Goal: Transaction & Acquisition: Purchase product/service

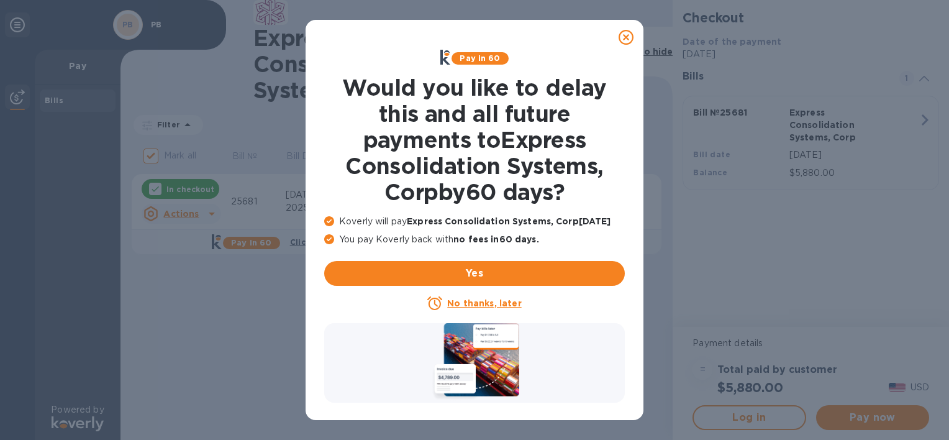
click at [477, 306] on u "No thanks, later" at bounding box center [484, 303] width 74 height 10
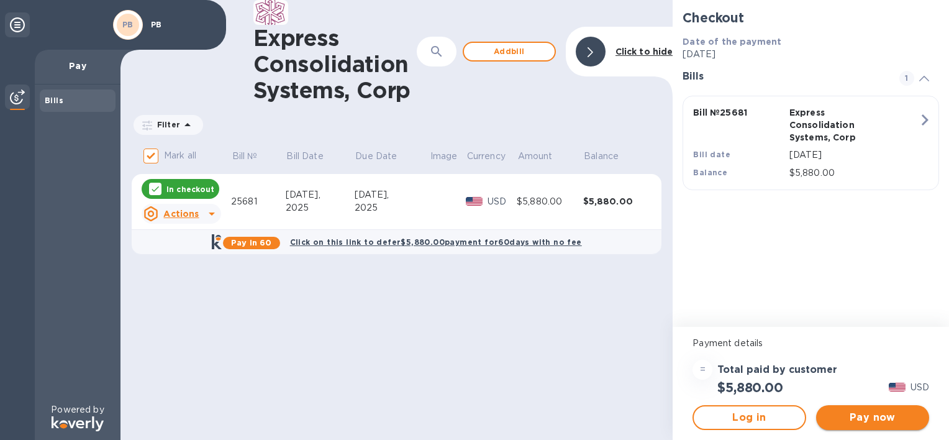
click at [870, 422] on span "Pay now" at bounding box center [872, 417] width 93 height 15
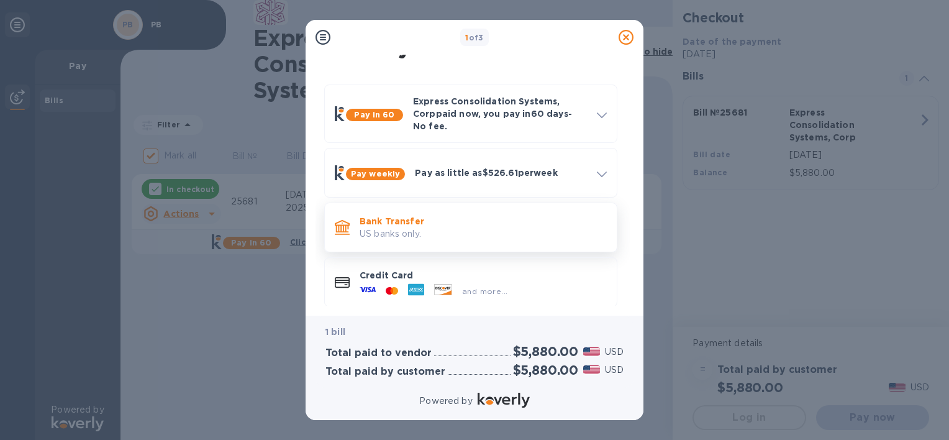
scroll to position [34, 0]
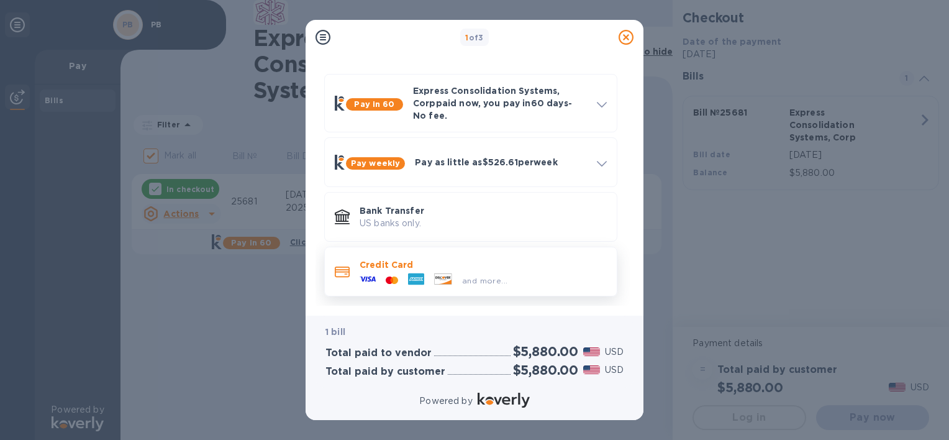
click at [531, 271] on div "and more..." at bounding box center [483, 278] width 247 height 14
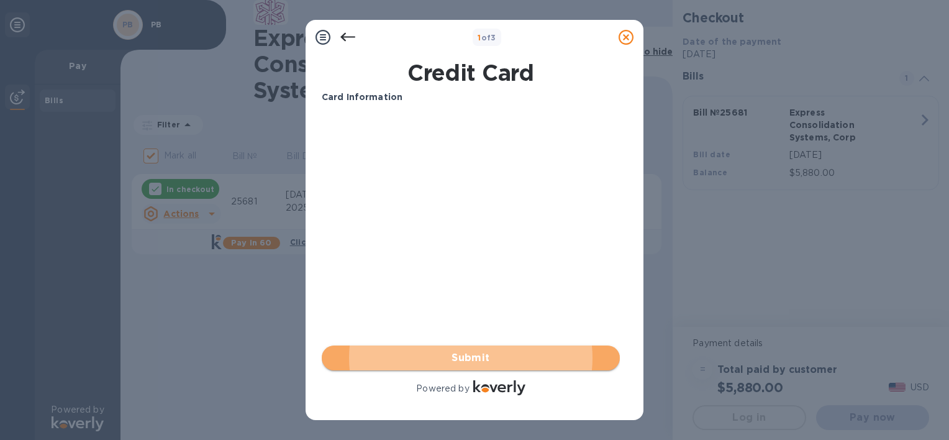
click at [462, 357] on span "Submit" at bounding box center [471, 357] width 278 height 15
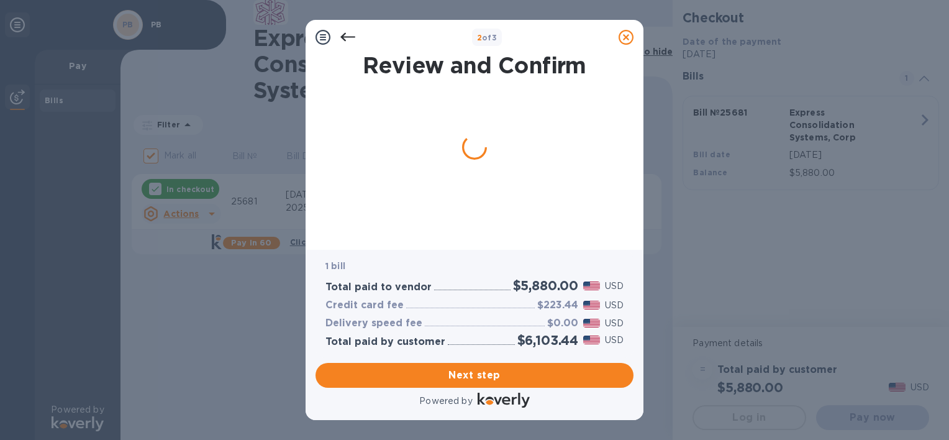
click at [347, 35] on icon at bounding box center [347, 37] width 15 height 15
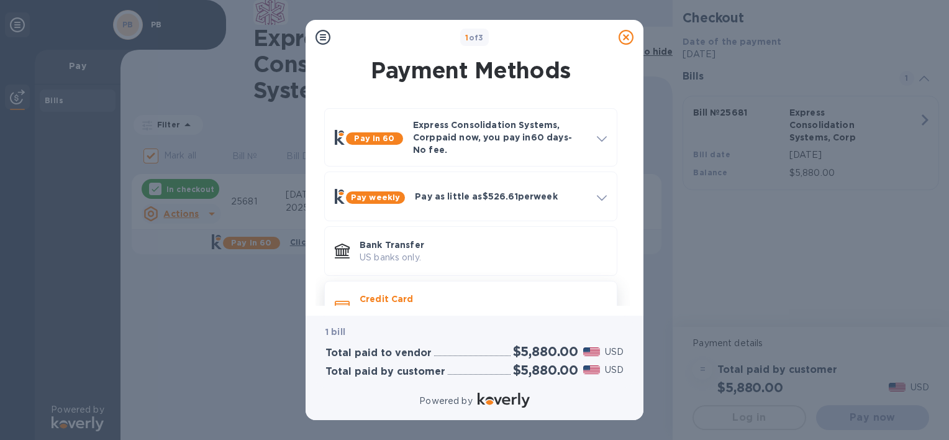
click at [416, 293] on p "Credit Card" at bounding box center [483, 299] width 247 height 12
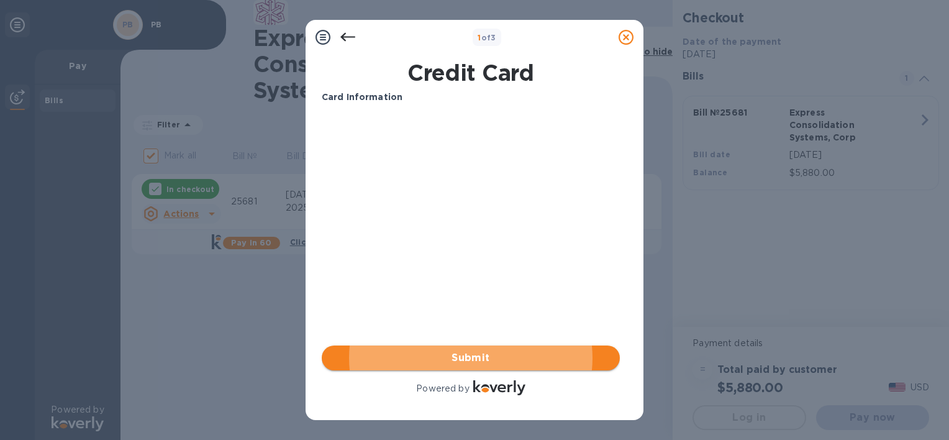
click at [440, 358] on span "Submit" at bounding box center [471, 357] width 278 height 15
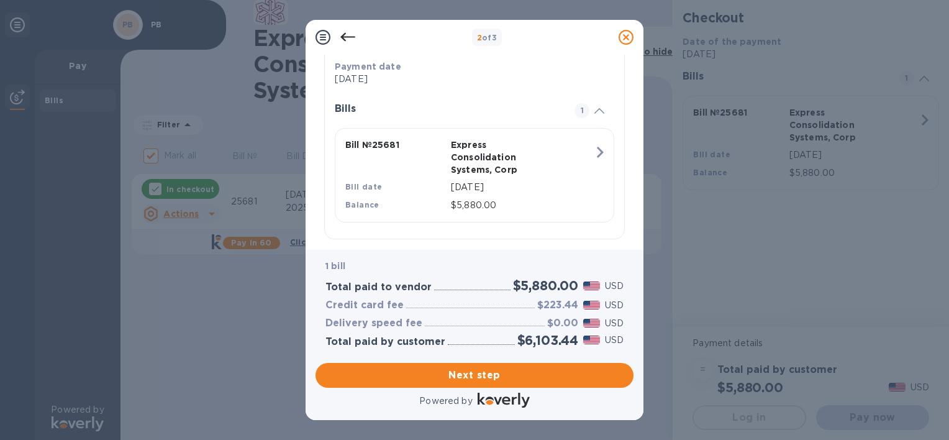
scroll to position [262, 0]
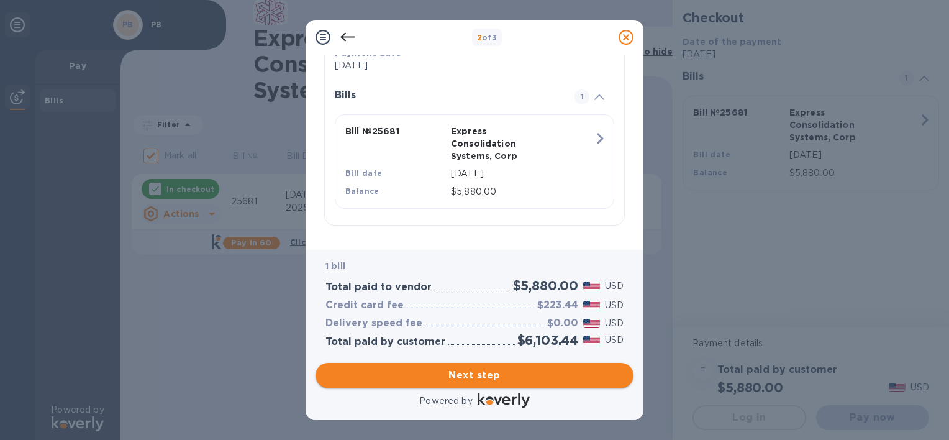
click at [470, 375] on span "Next step" at bounding box center [475, 375] width 298 height 15
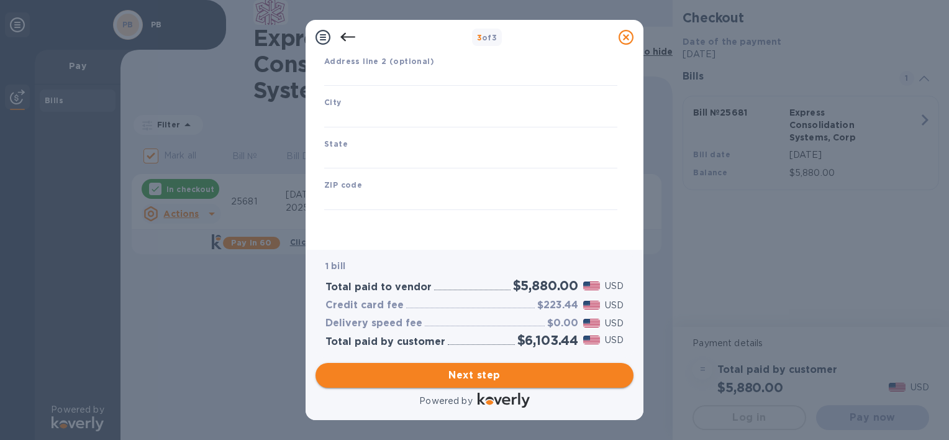
type input "[GEOGRAPHIC_DATA]"
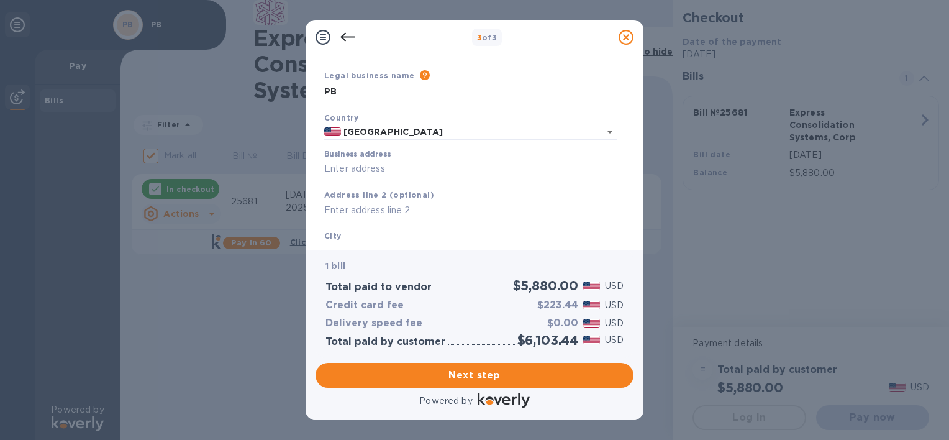
scroll to position [62, 0]
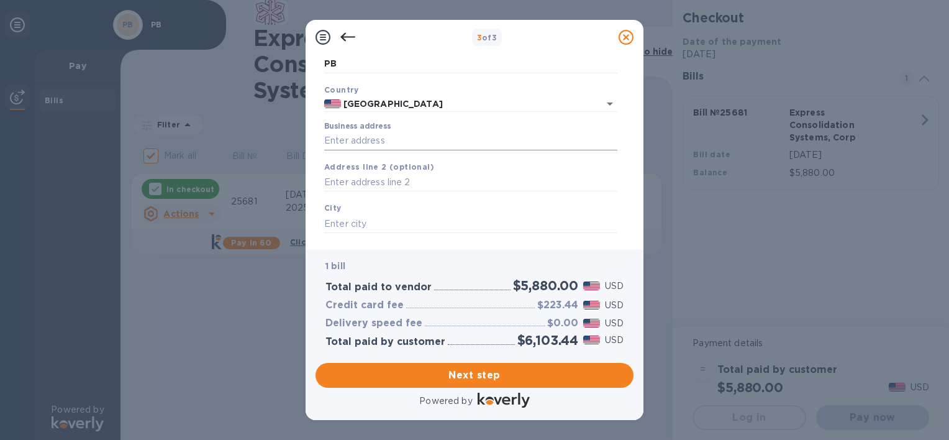
click at [441, 140] on input "Business address" at bounding box center [470, 141] width 293 height 19
type input "[STREET_ADDRESS]"
type input "Davie"
type input "FL"
type input "33324"
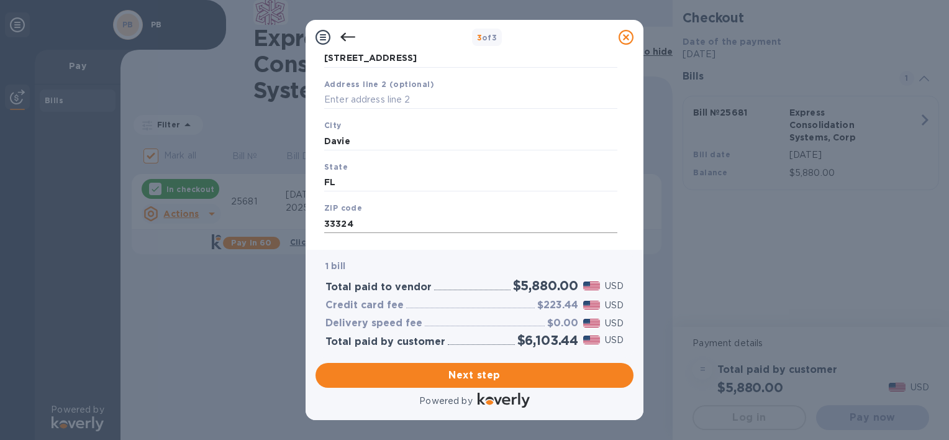
scroll to position [169, 0]
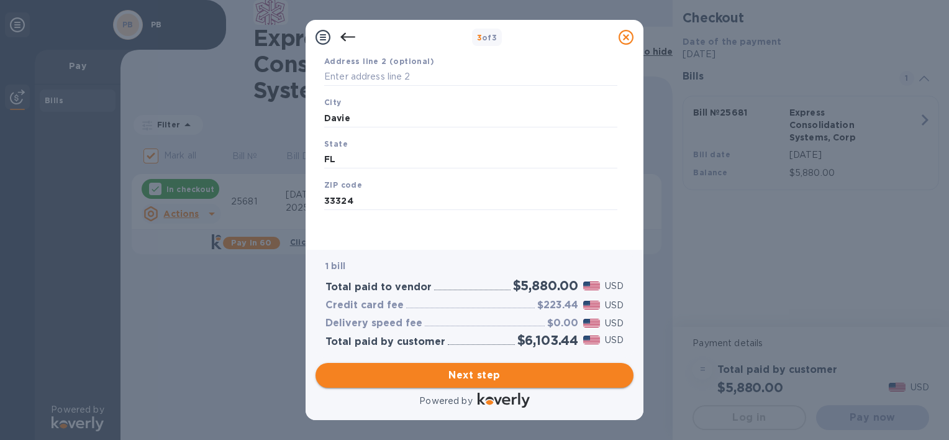
click at [450, 378] on span "Next step" at bounding box center [475, 375] width 298 height 15
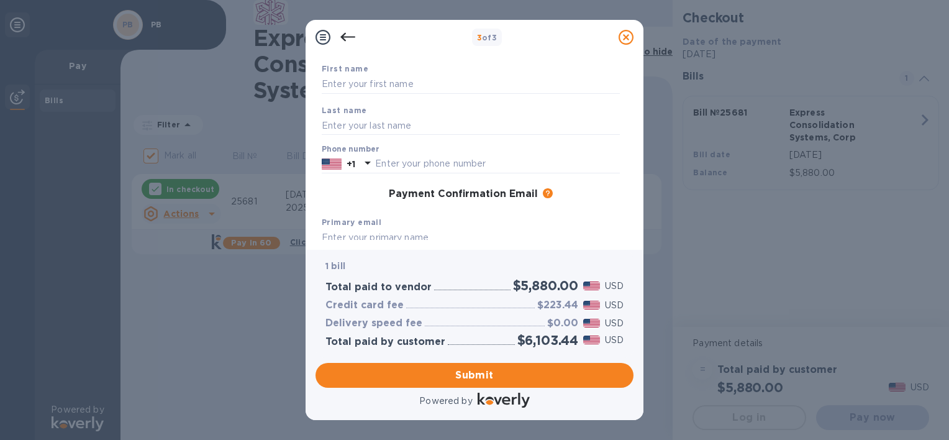
scroll to position [0, 0]
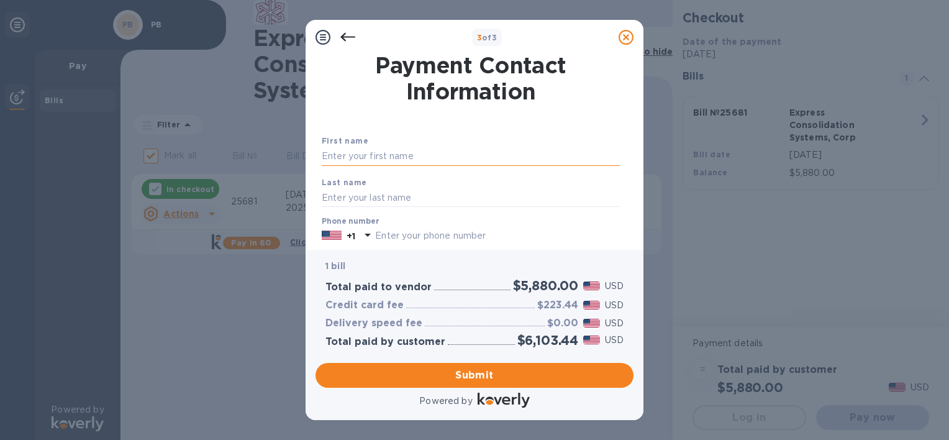
click at [431, 159] on input "text" at bounding box center [471, 156] width 298 height 19
type input "[PERSON_NAME]"
type input "BRULURUT"
type input "0652881411"
type input "[EMAIL_ADDRESS][DOMAIN_NAME]"
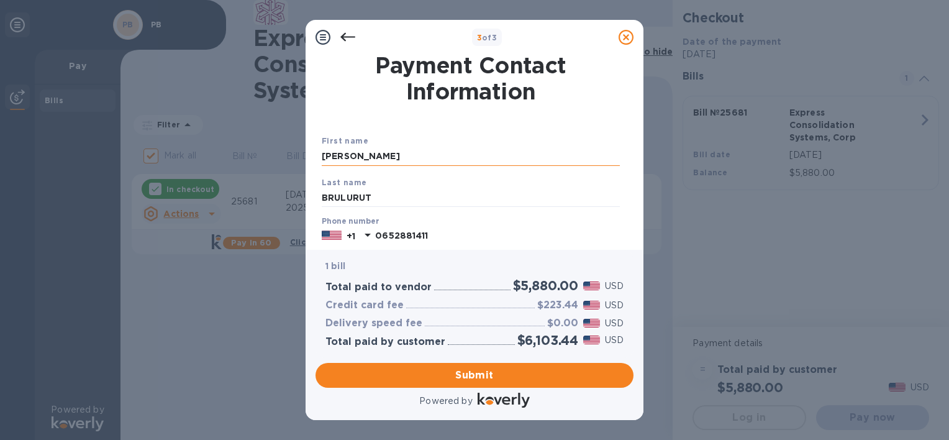
type input "[EMAIL_ADDRESS][DOMAIN_NAME]"
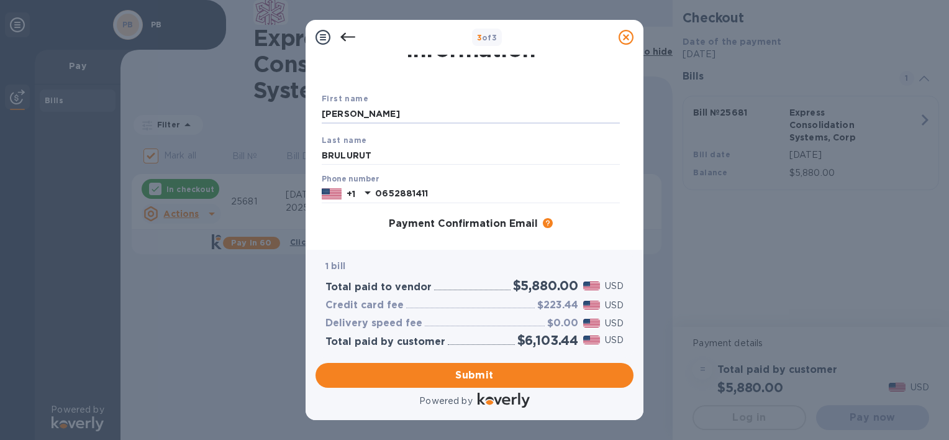
scroll to position [62, 0]
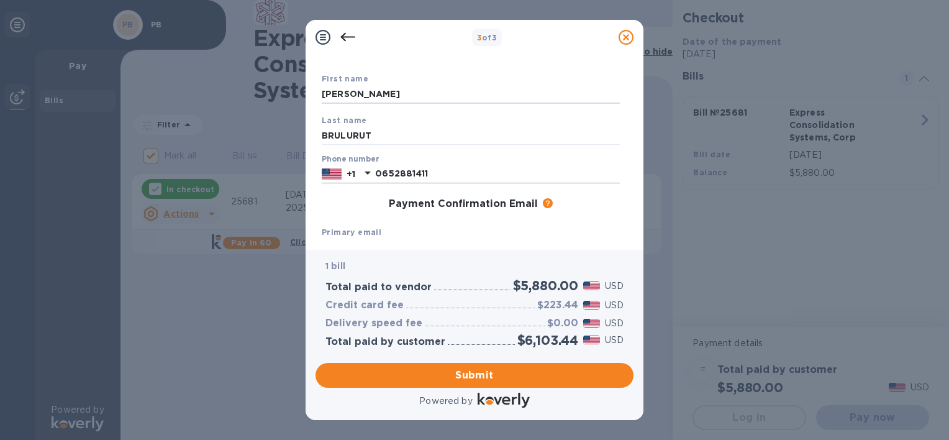
click at [450, 176] on input "0652881411" at bounding box center [497, 174] width 245 height 19
click at [368, 173] on icon at bounding box center [368, 172] width 6 height 3
click at [448, 173] on input "0652881411" at bounding box center [497, 174] width 245 height 19
type input "0"
type input "3053761650"
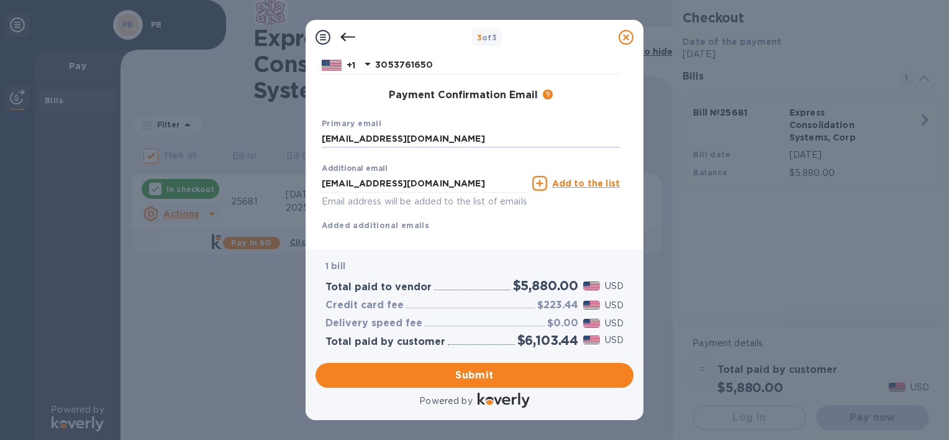
scroll to position [198, 0]
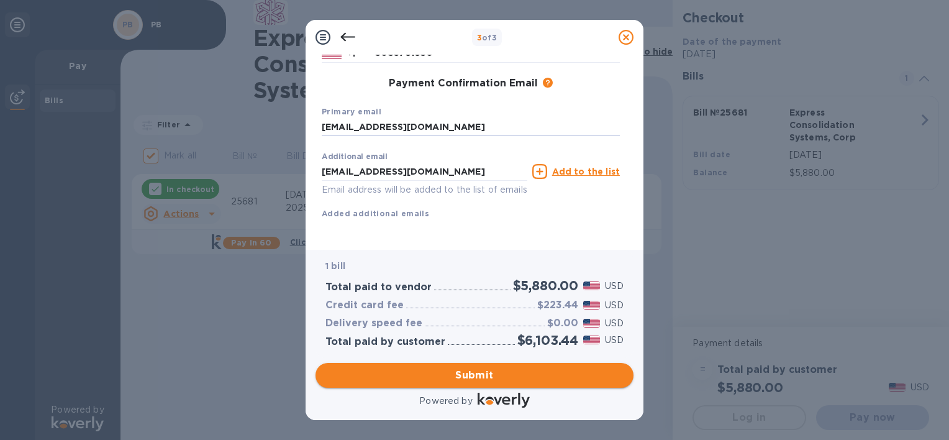
click at [470, 377] on span "Submit" at bounding box center [475, 375] width 298 height 15
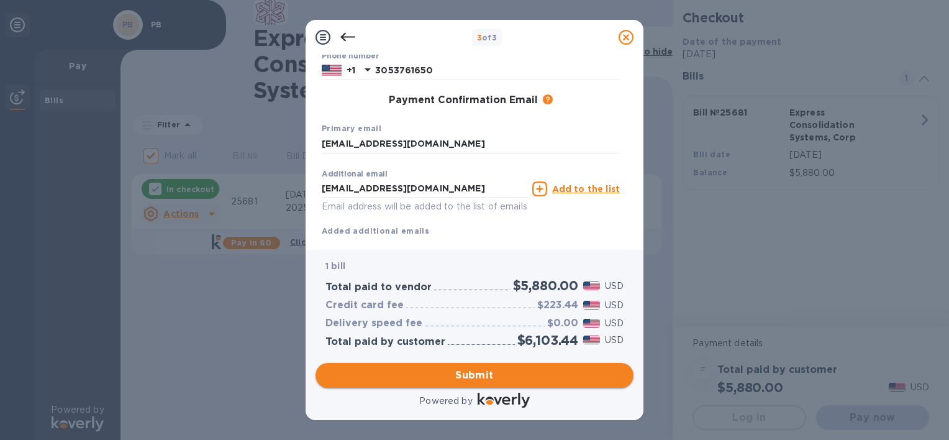
scroll to position [231, 0]
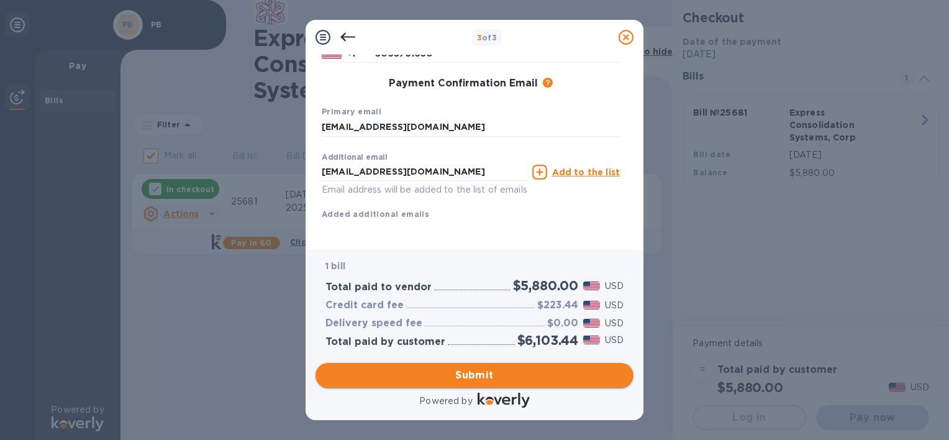
click at [459, 375] on span "Submit" at bounding box center [475, 375] width 298 height 15
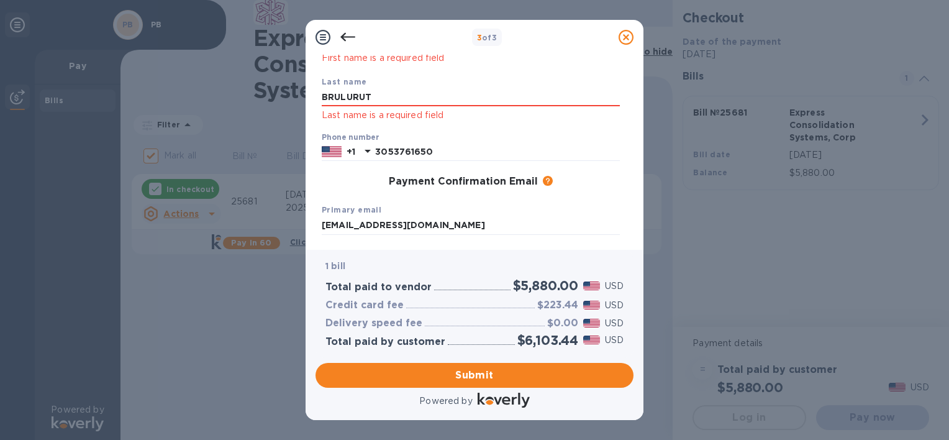
scroll to position [0, 0]
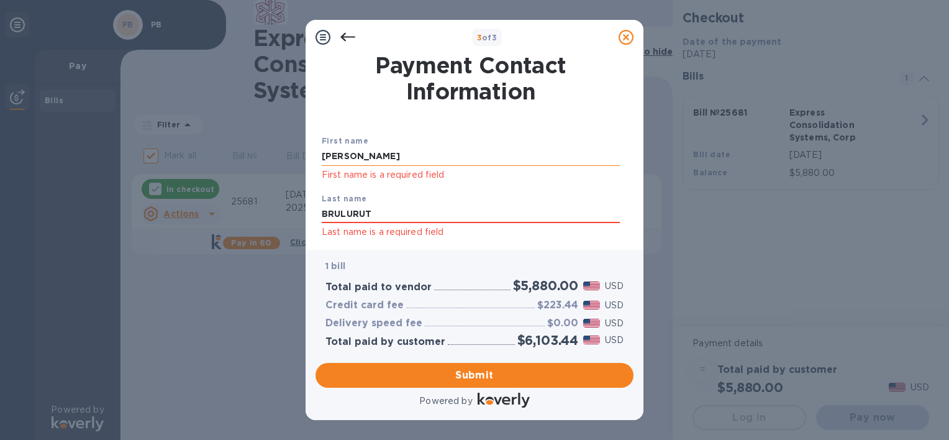
click at [385, 152] on input "[PERSON_NAME]" at bounding box center [471, 156] width 298 height 19
drag, startPoint x: 368, startPoint y: 153, endPoint x: 204, endPoint y: 142, distance: 164.4
click at [204, 142] on div "3 of 3 Payment Contact Information First name [PERSON_NAME] First name is a req…" at bounding box center [474, 220] width 949 height 440
type input "[PERSON_NAME]"
type input "Brulurut"
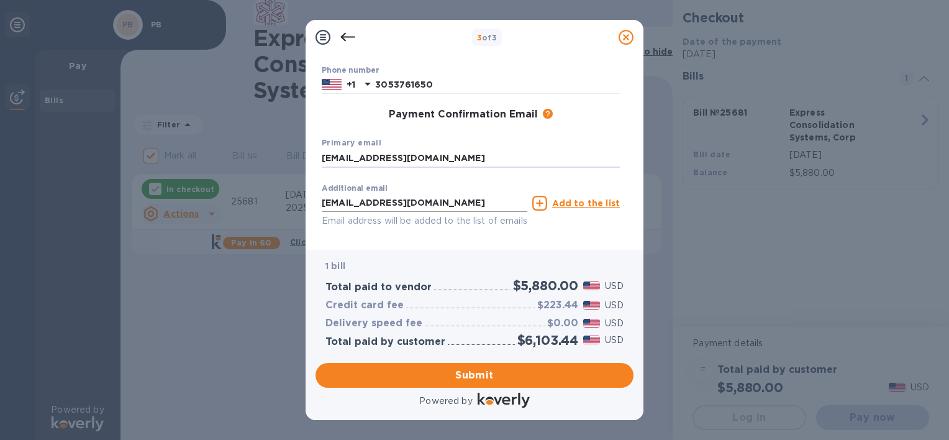
scroll to position [186, 0]
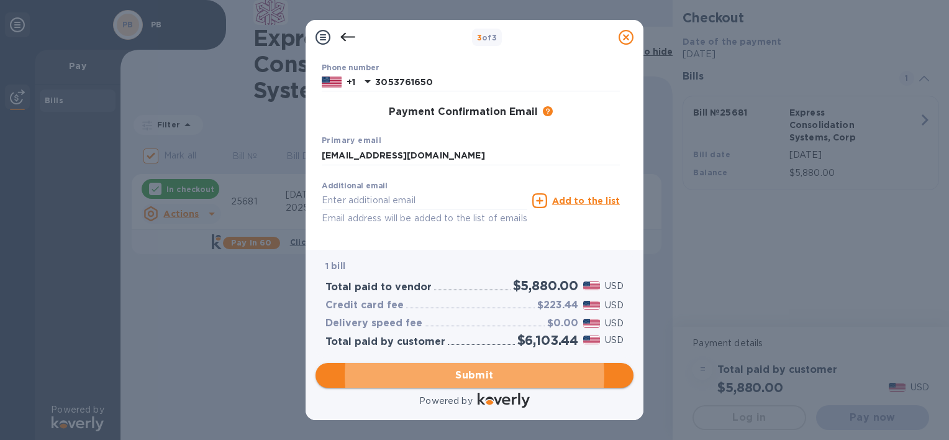
click at [444, 378] on span "Submit" at bounding box center [475, 375] width 298 height 15
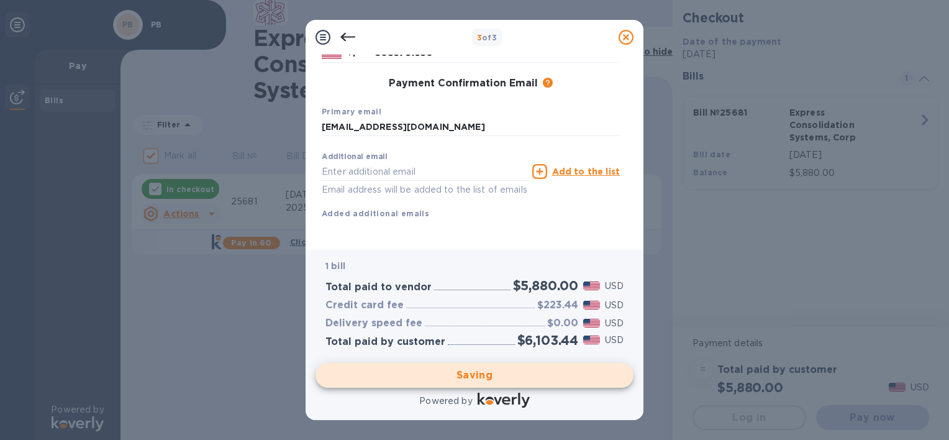
scroll to position [198, 0]
checkbox input "false"
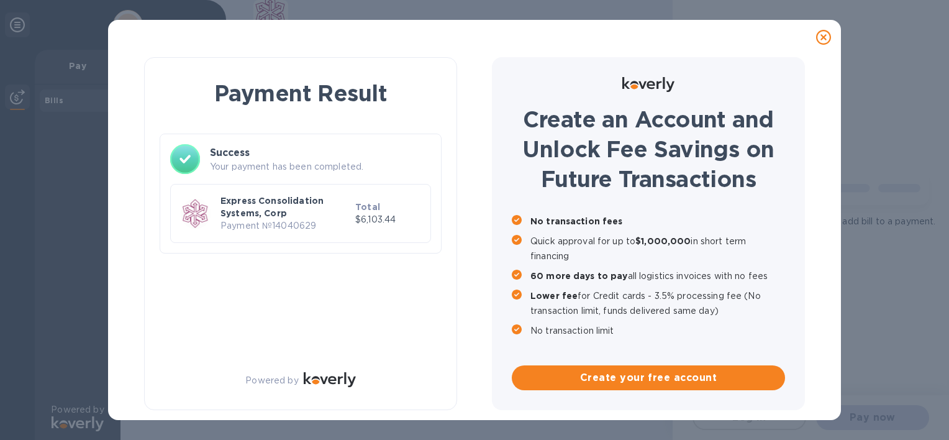
scroll to position [0, 0]
